Goal: Task Accomplishment & Management: Manage account settings

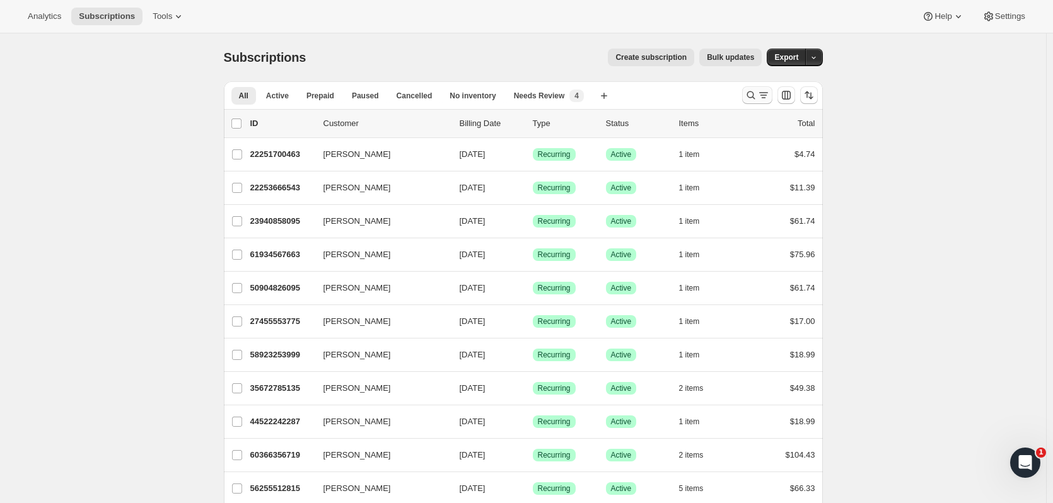
click at [756, 98] on icon "Search and filter results" at bounding box center [751, 95] width 13 height 13
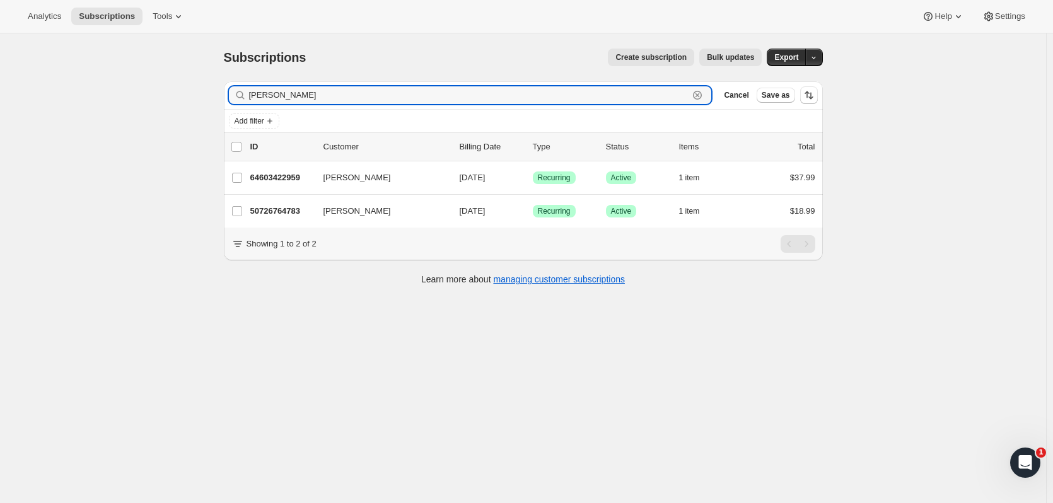
type input "[PERSON_NAME]"
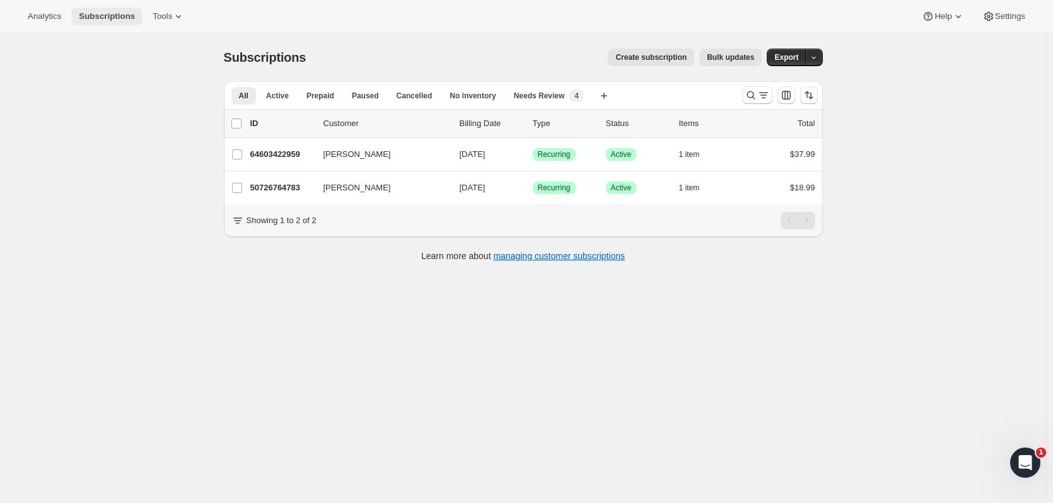
click at [102, 13] on span "Subscriptions" at bounding box center [107, 16] width 56 height 10
click at [240, 92] on button "All" at bounding box center [243, 96] width 25 height 18
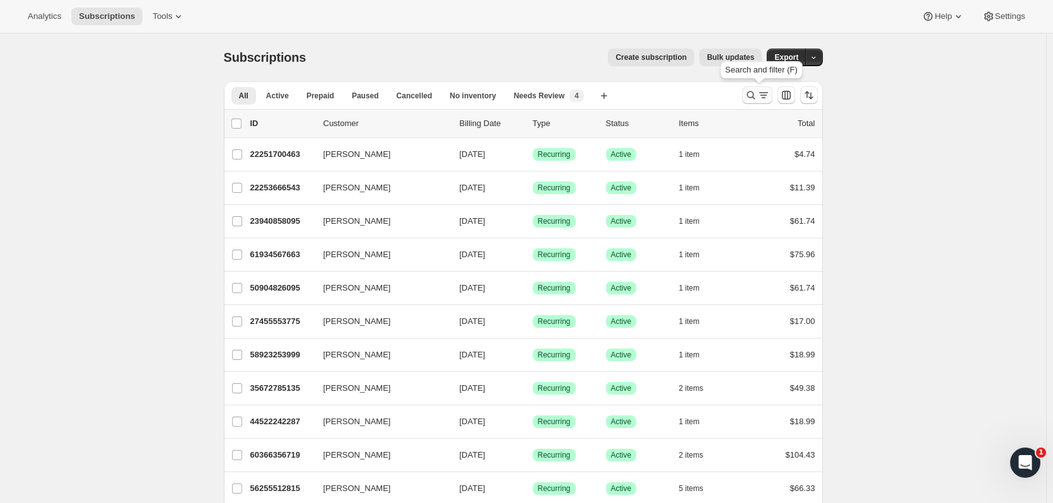
click at [753, 93] on icon "Search and filter results" at bounding box center [751, 95] width 13 height 13
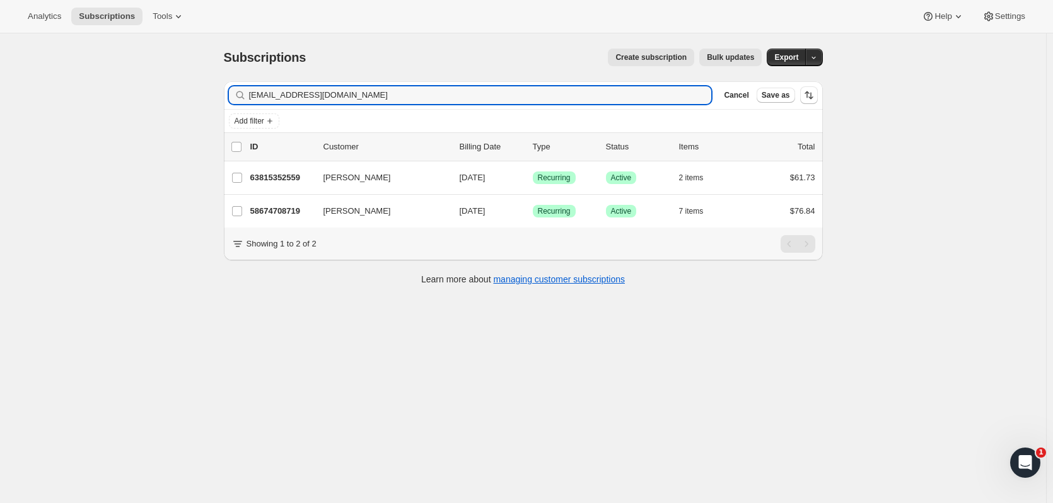
type input "strongchuck76@gmail.com"
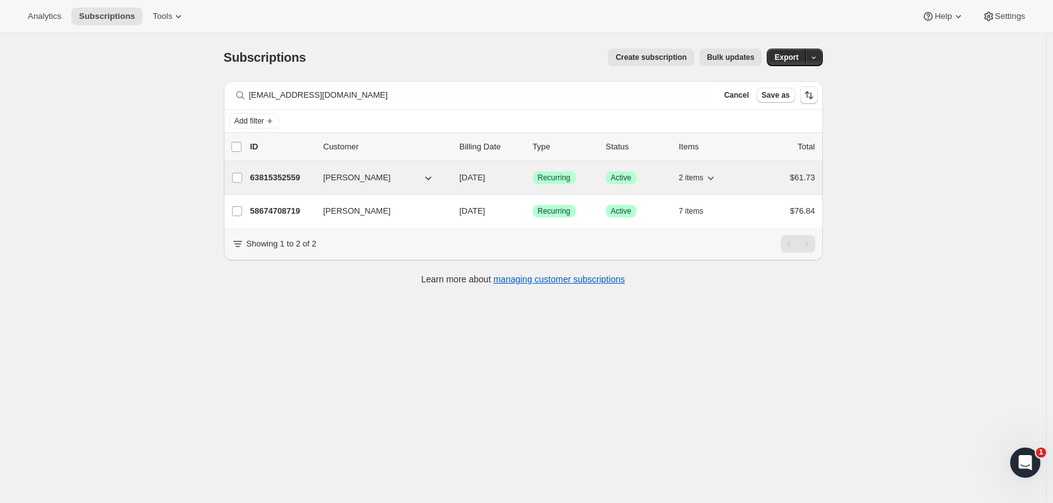
click at [284, 173] on p "63815352559" at bounding box center [281, 178] width 63 height 13
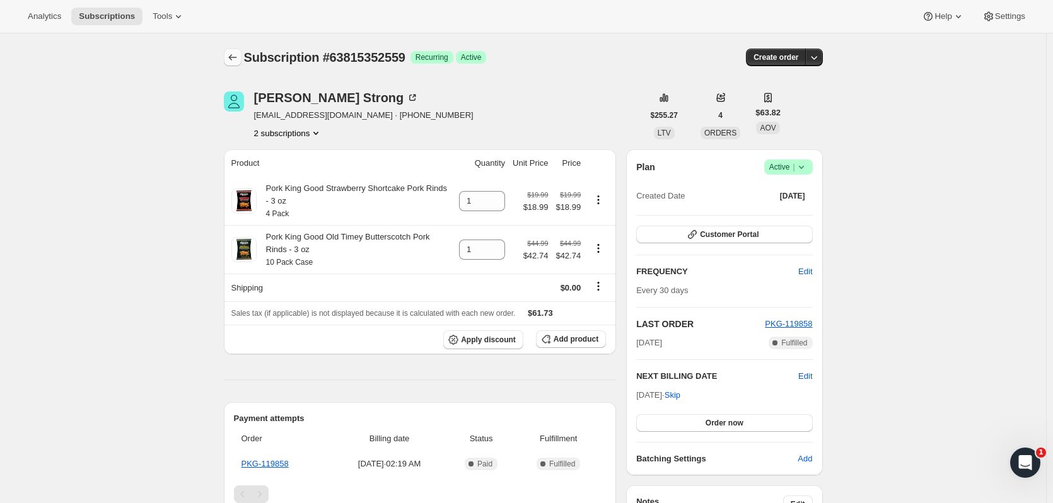
click at [239, 54] on icon "Subscriptions" at bounding box center [232, 57] width 13 height 13
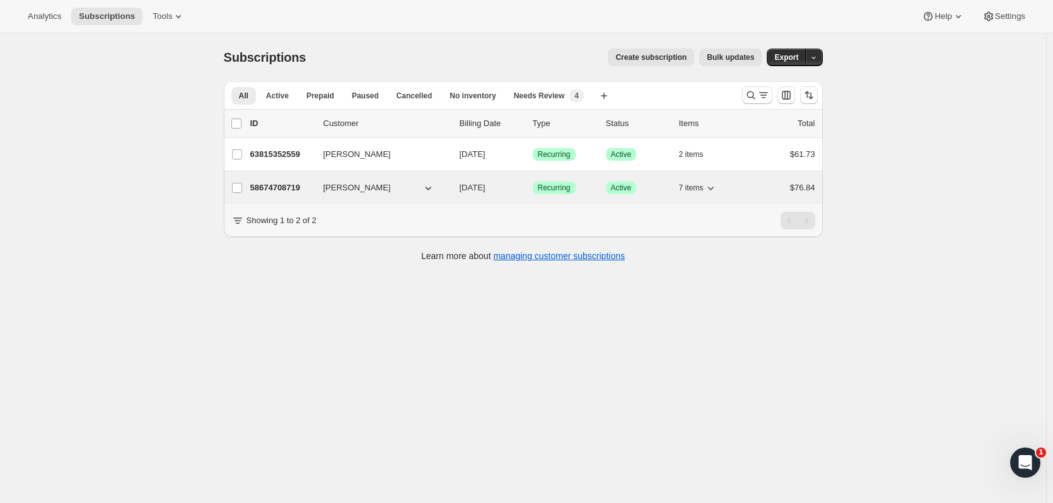
click at [289, 184] on p "58674708719" at bounding box center [281, 188] width 63 height 13
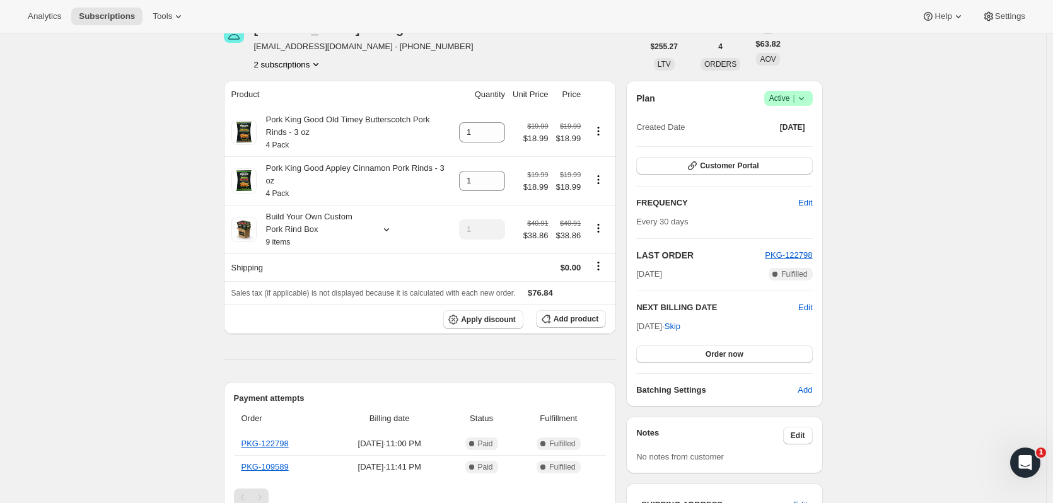
scroll to position [126, 0]
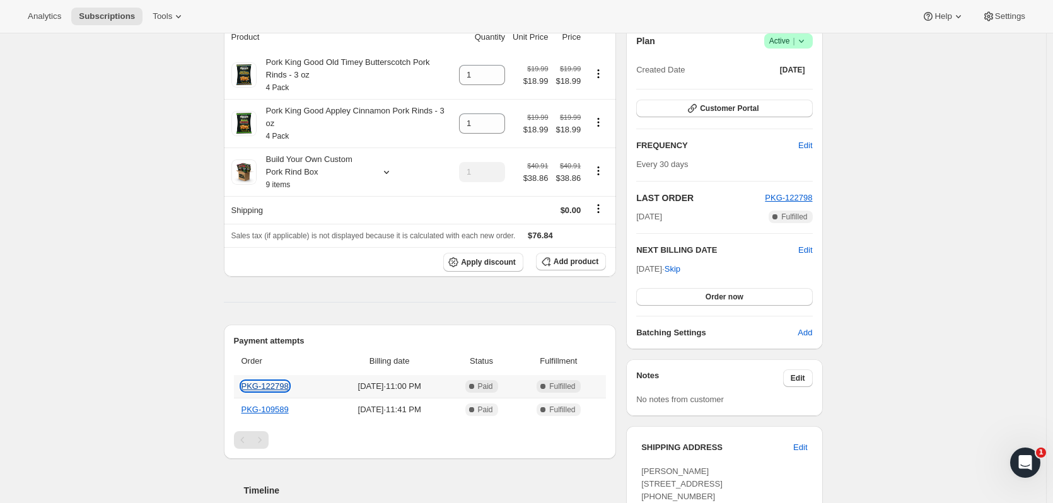
click at [260, 381] on link "PKG-122798" at bounding box center [264, 385] width 47 height 9
